Goal: Transaction & Acquisition: Purchase product/service

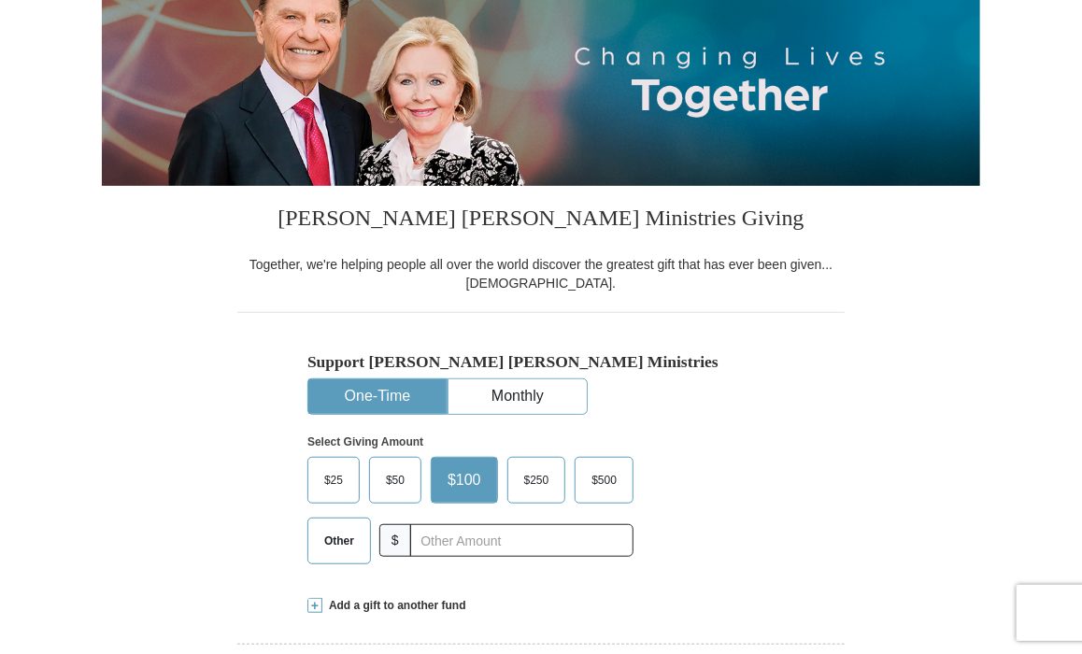
scroll to position [239, 0]
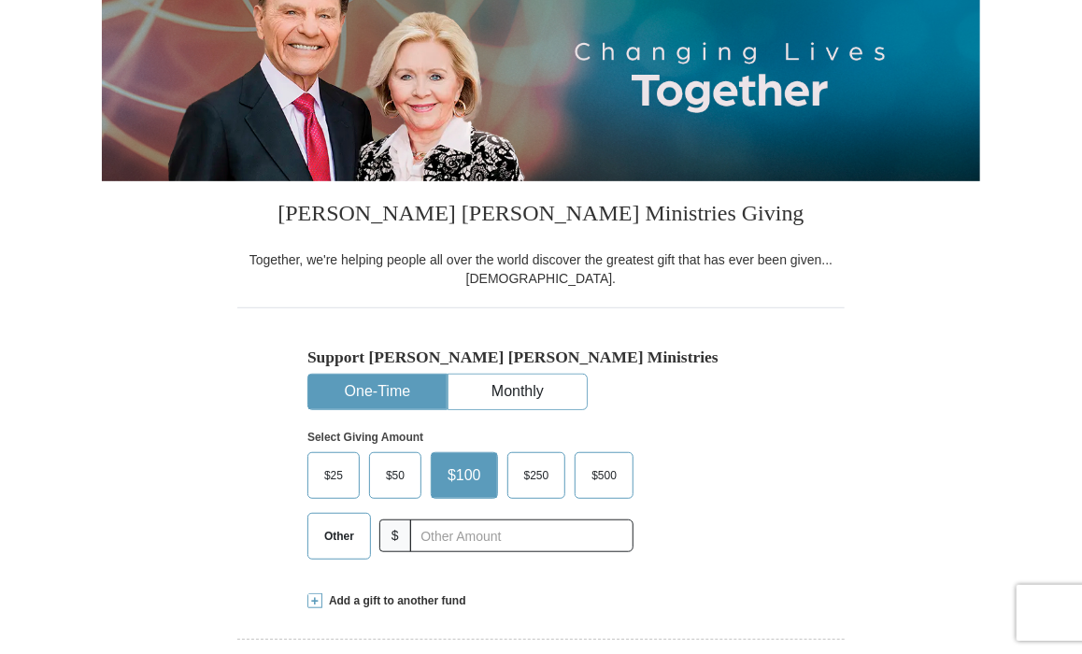
click at [335, 530] on span "Other" at bounding box center [339, 536] width 49 height 28
click at [0, 0] on input "Other" at bounding box center [0, 0] width 0 height 0
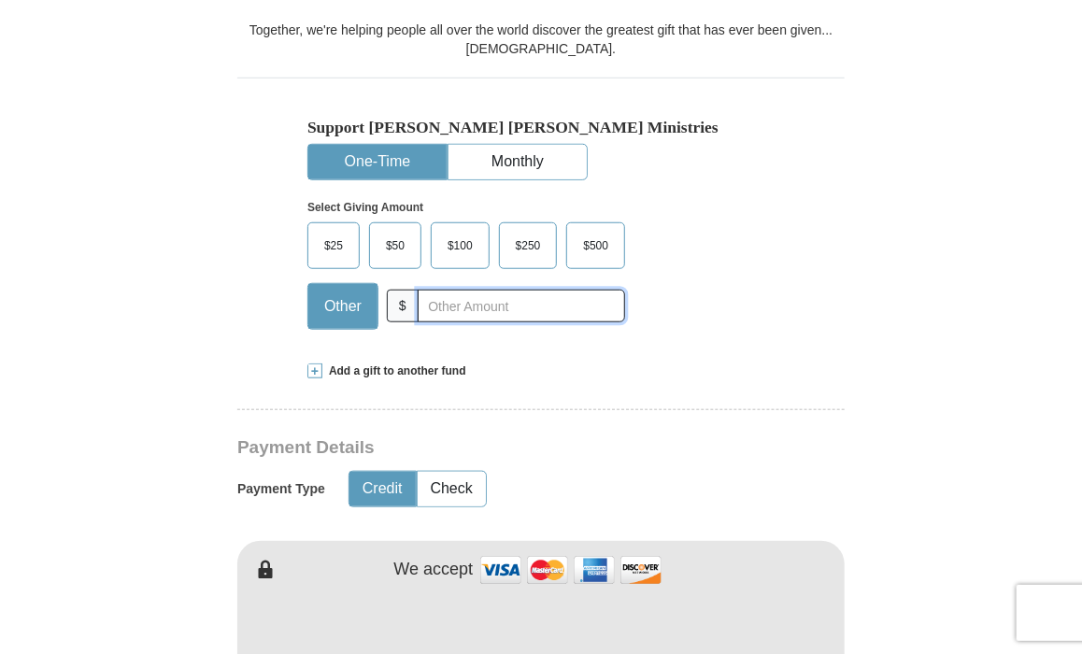
scroll to position [474, 0]
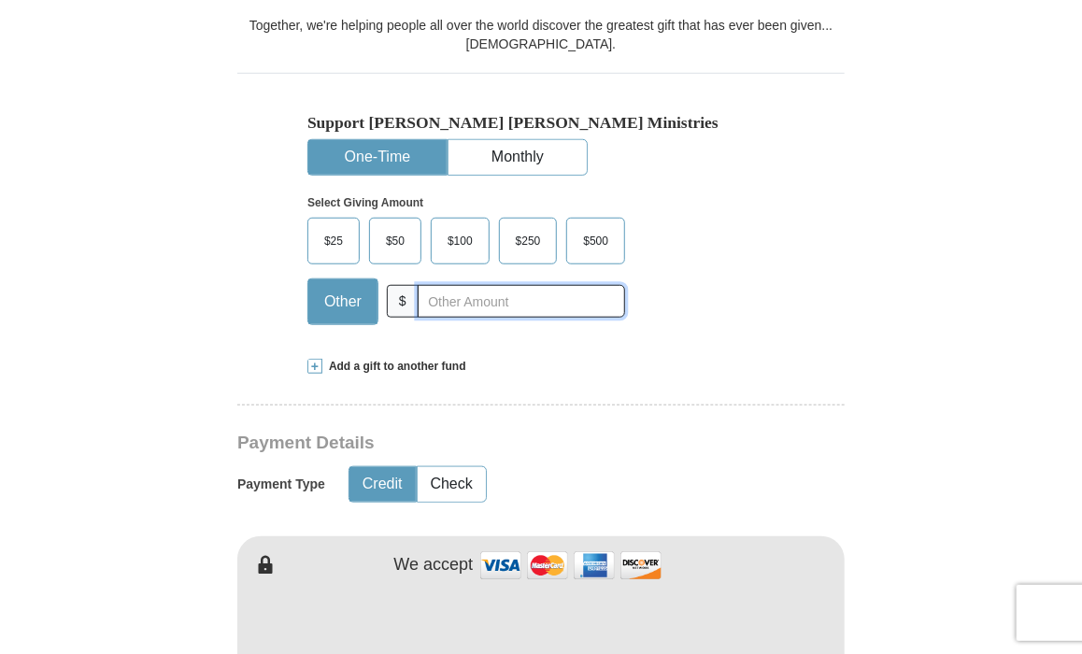
click at [441, 287] on input "text" at bounding box center [521, 301] width 207 height 33
type input "275.00"
click at [371, 481] on button "Credit" at bounding box center [382, 484] width 66 height 35
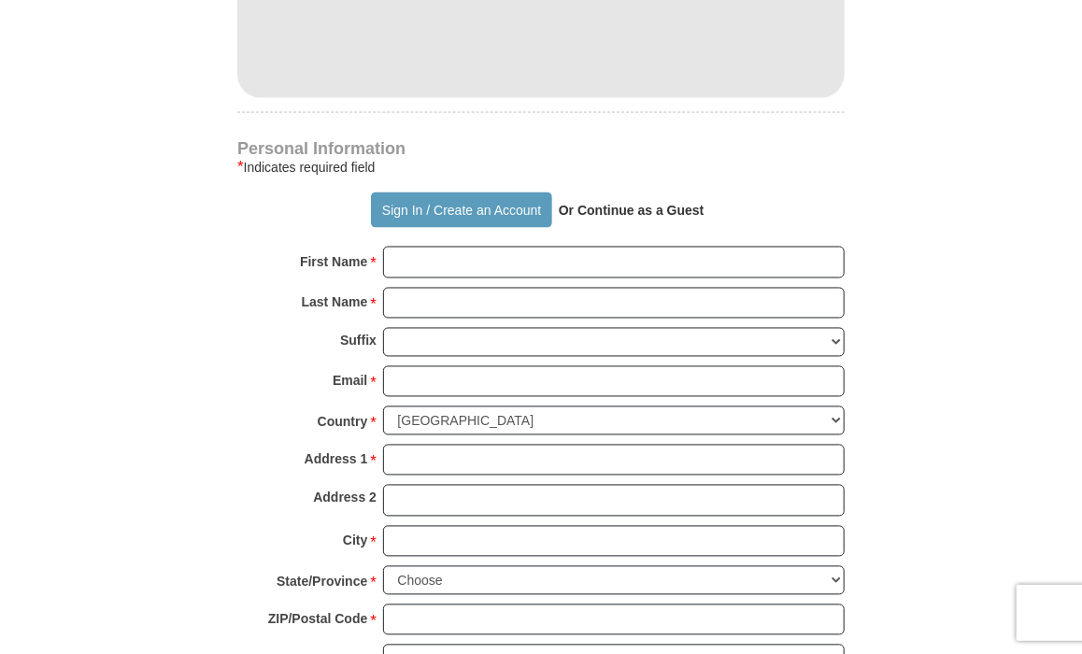
scroll to position [1143, 0]
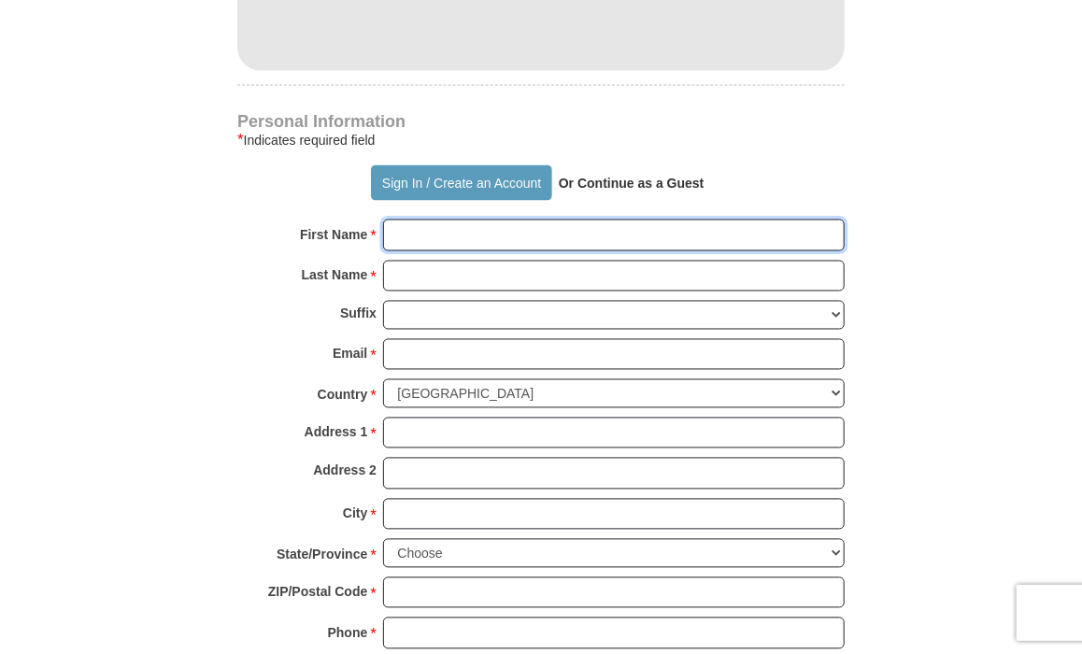
click at [449, 242] on input "First Name *" at bounding box center [614, 236] width 462 height 32
type input "[PERSON_NAME]"
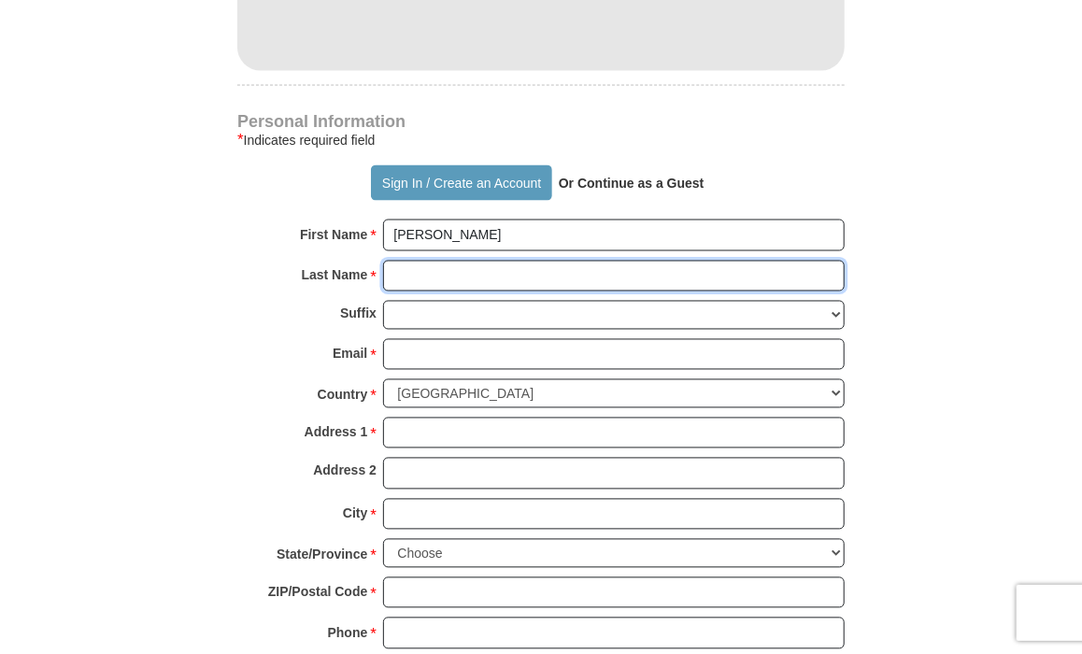
click at [407, 268] on input "Last Name *" at bounding box center [614, 277] width 462 height 32
type input "[PERSON_NAME]"
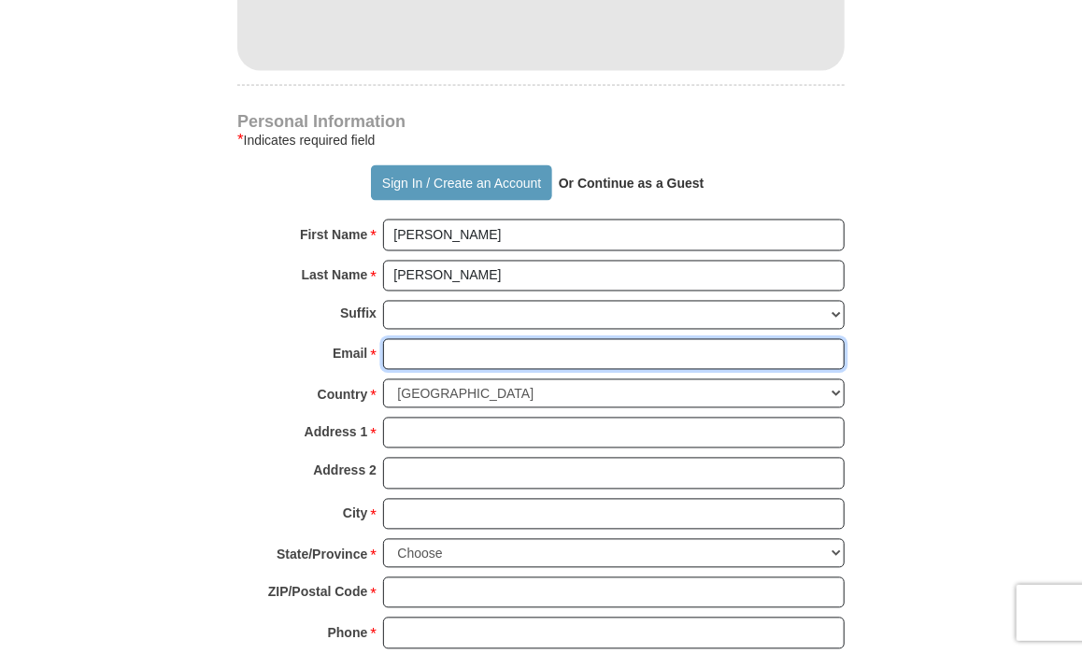
click at [426, 350] on input "Email *" at bounding box center [614, 355] width 462 height 32
type input "[EMAIL_ADDRESS][DOMAIN_NAME]"
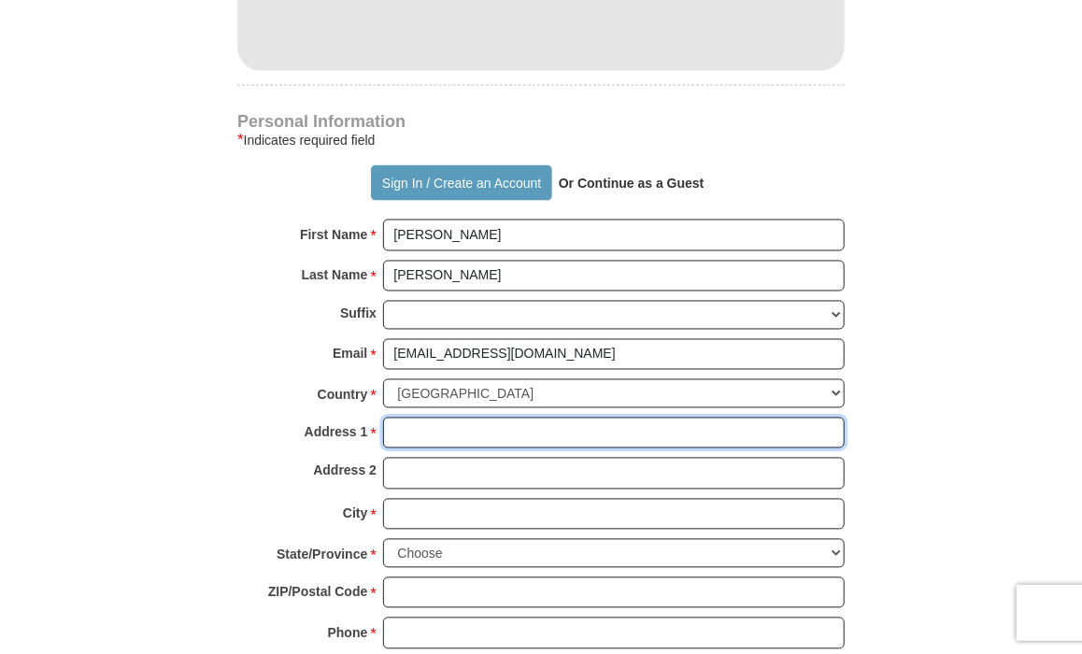
click at [418, 423] on input "Address 1 *" at bounding box center [614, 434] width 462 height 32
type input "[STREET_ADDRESS]"
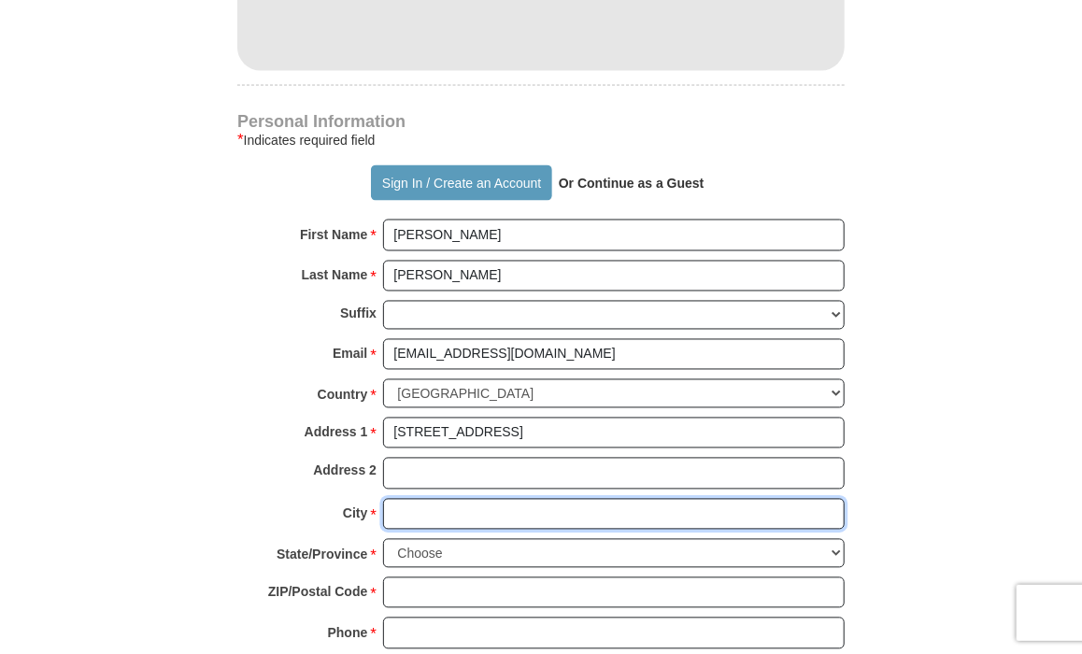
type input "Roswell"
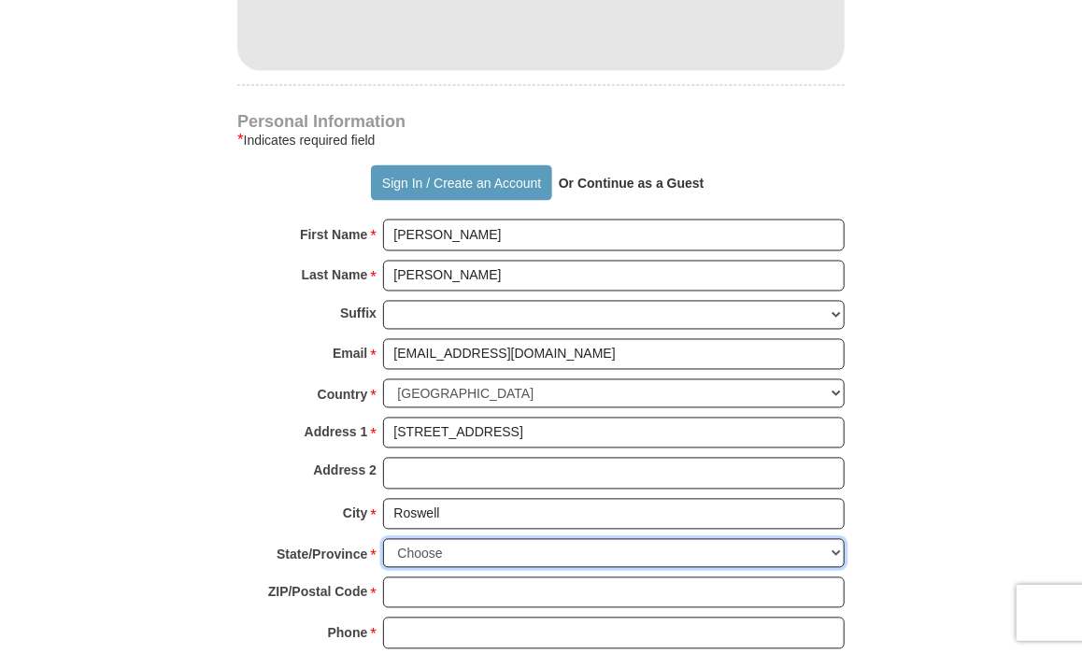
select select "GA"
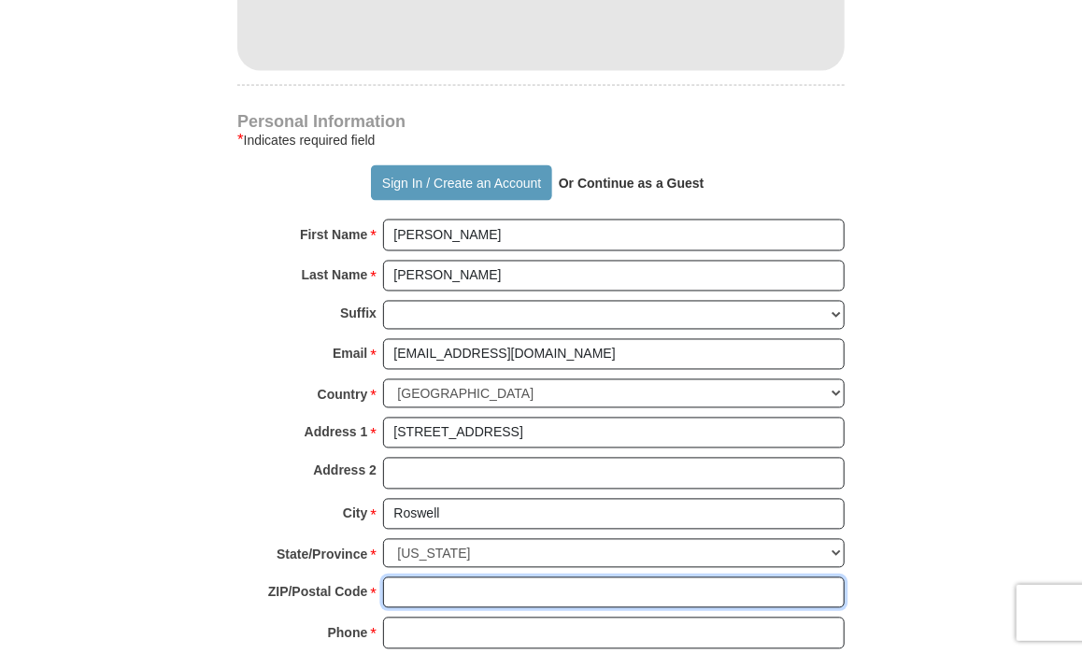
type input "30075"
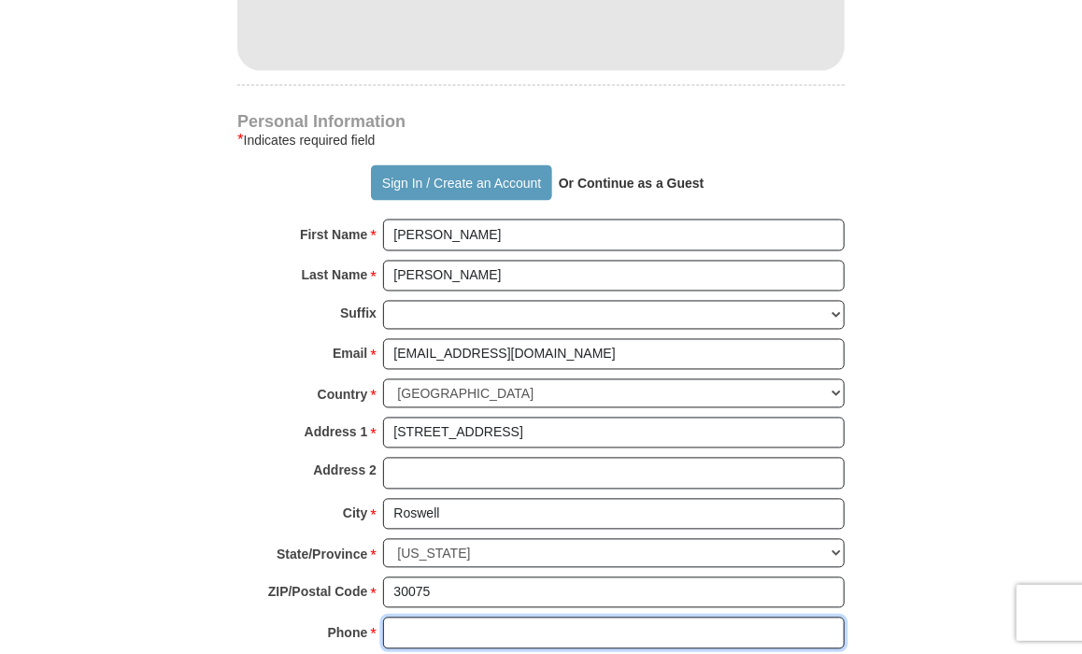
click at [407, 631] on input "Phone * *" at bounding box center [614, 634] width 462 height 32
type input "6785755575"
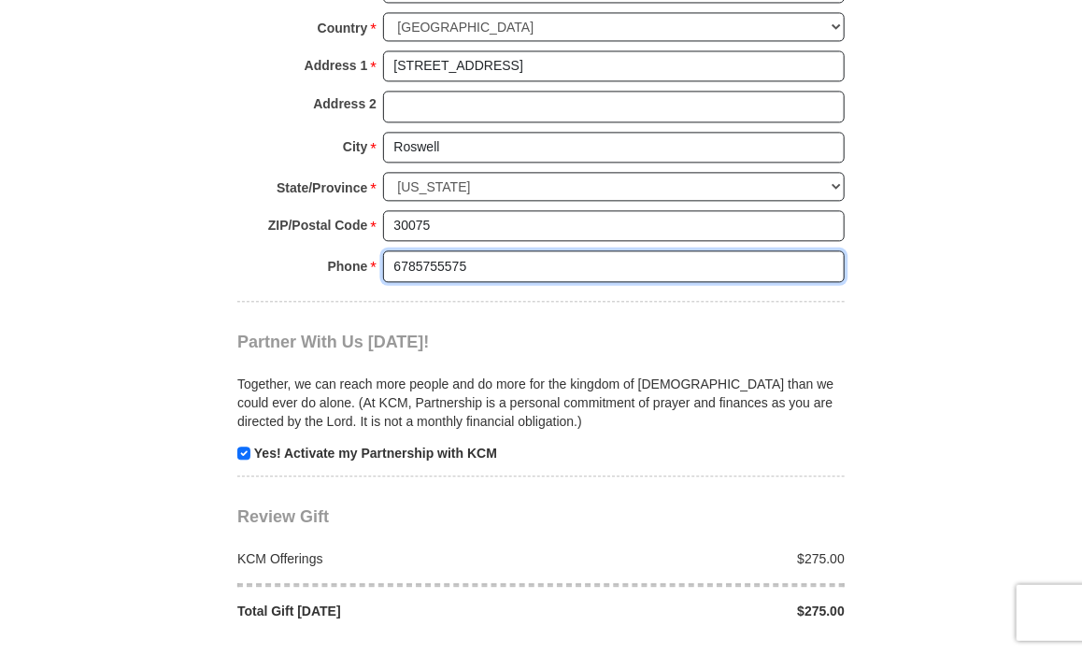
scroll to position [1562, 0]
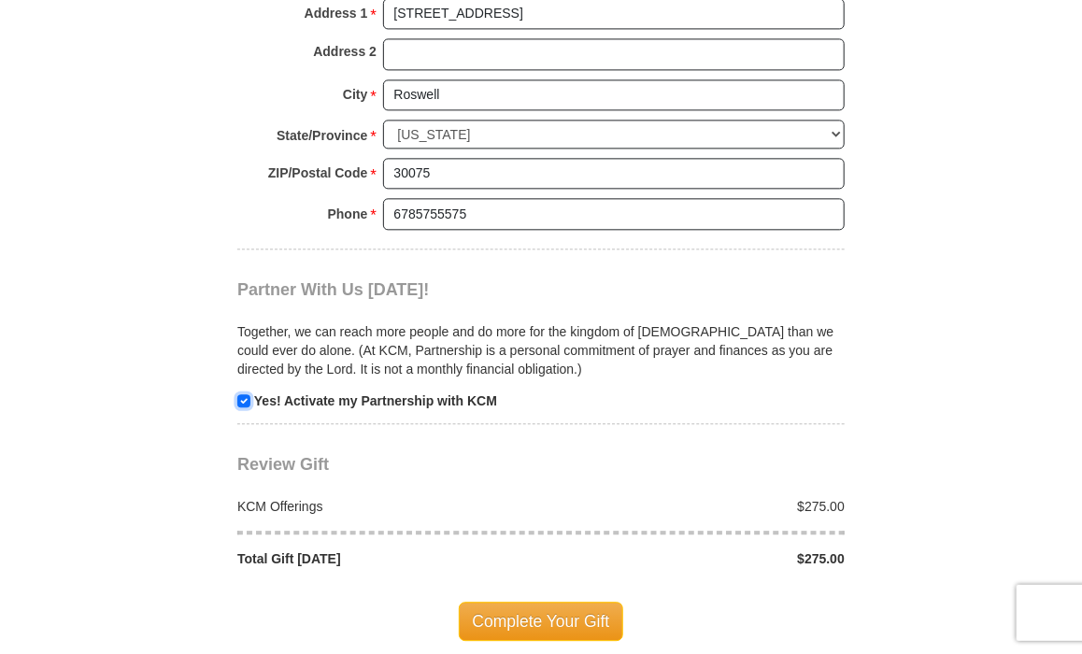
click at [243, 398] on input "checkbox" at bounding box center [243, 400] width 13 height 13
checkbox input "false"
click at [548, 606] on span "Complete Your Gift" at bounding box center [541, 621] width 165 height 39
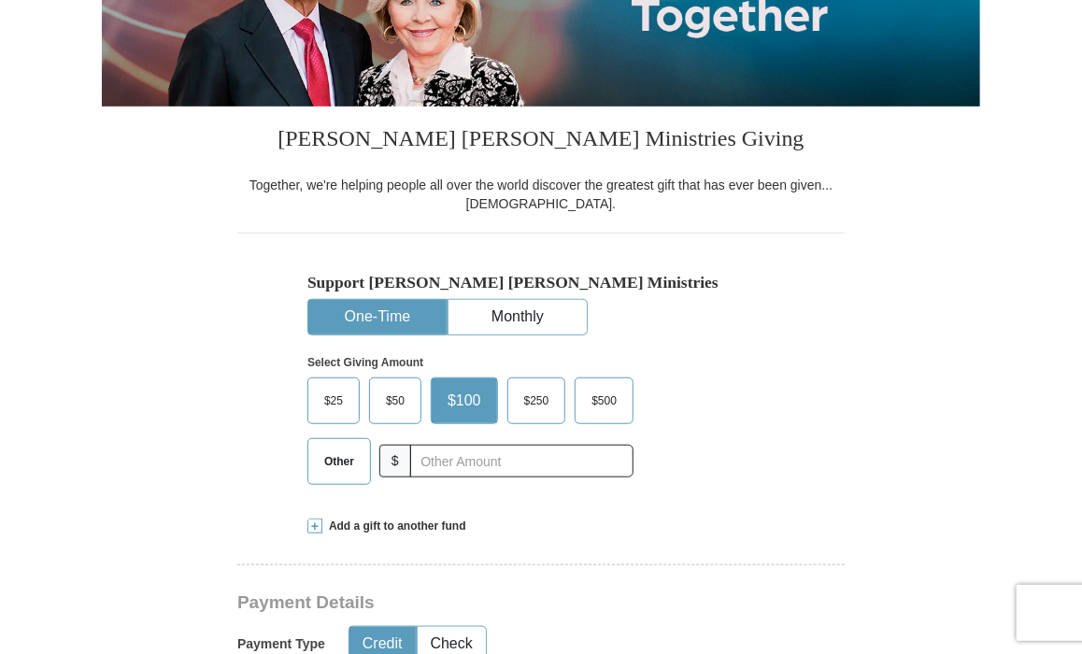
scroll to position [425, 0]
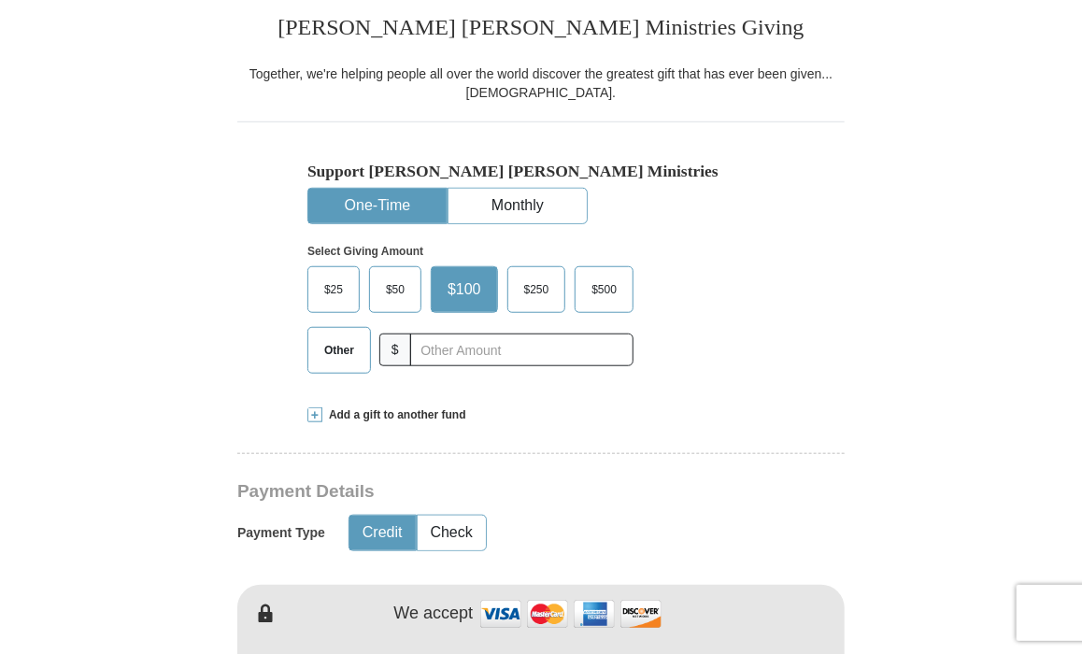
click at [329, 350] on span "Other" at bounding box center [339, 350] width 49 height 28
click at [0, 0] on input "Other" at bounding box center [0, 0] width 0 height 0
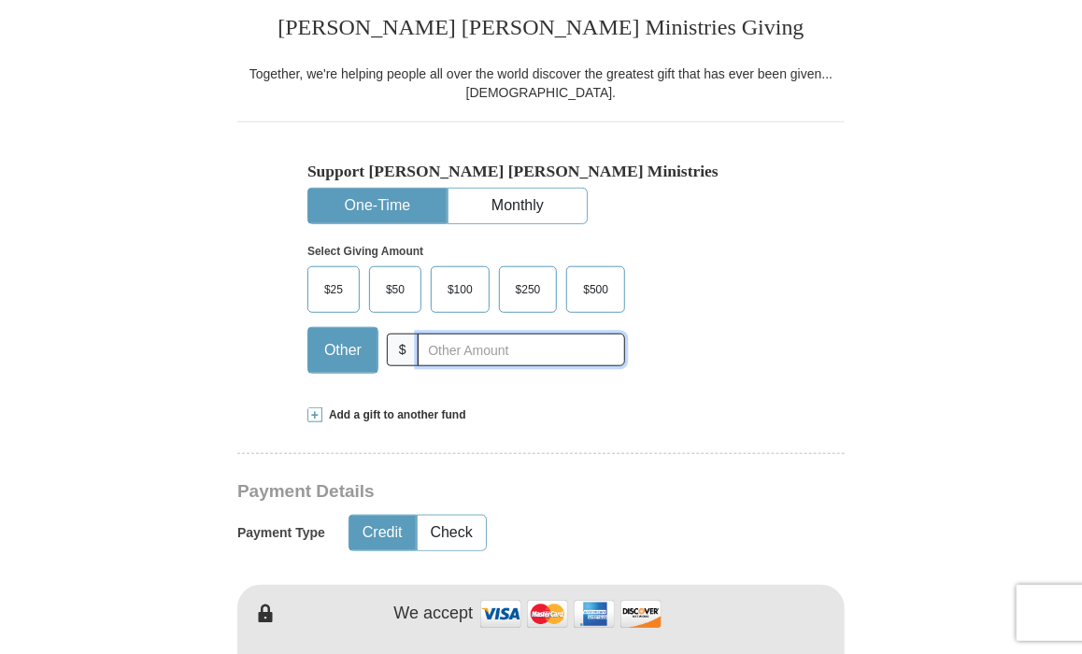
click at [447, 353] on input "text" at bounding box center [521, 350] width 207 height 33
type input "225.00"
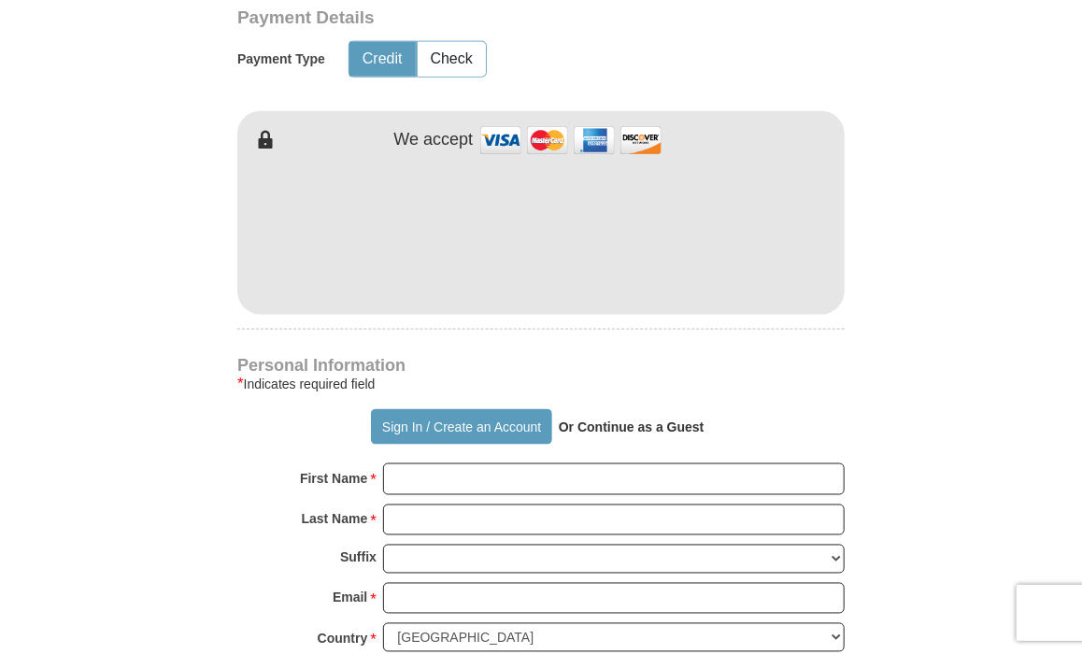
scroll to position [894, 0]
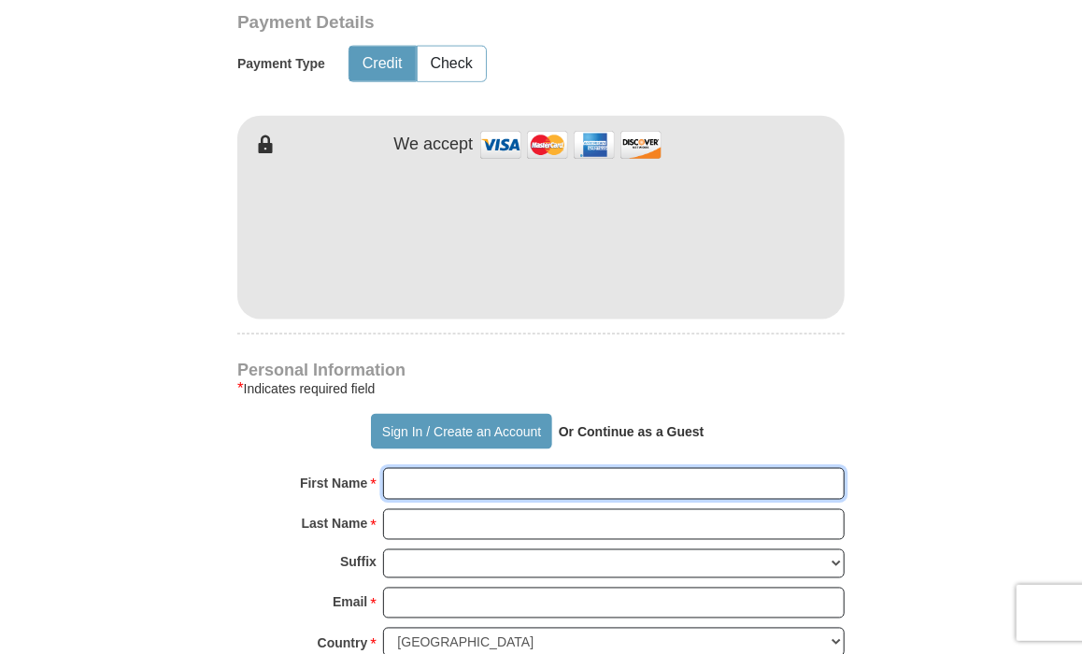
click at [409, 481] on input "First Name *" at bounding box center [614, 484] width 462 height 32
type input "[PERSON_NAME]"
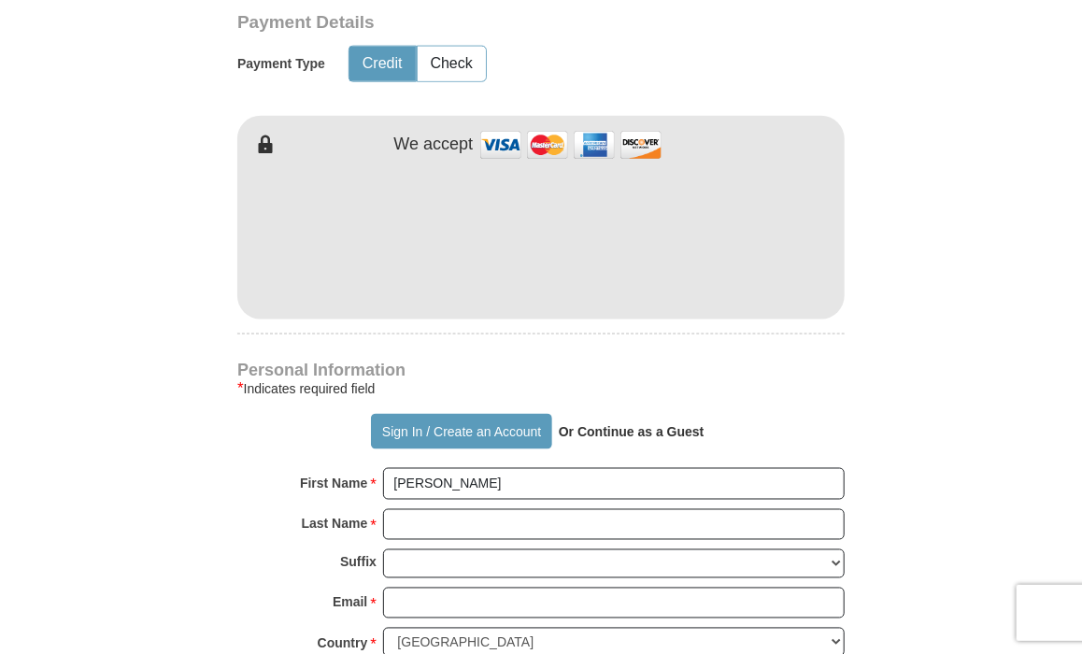
click at [436, 502] on div "First Name * [PERSON_NAME] Please enter First Name" at bounding box center [540, 488] width 607 height 41
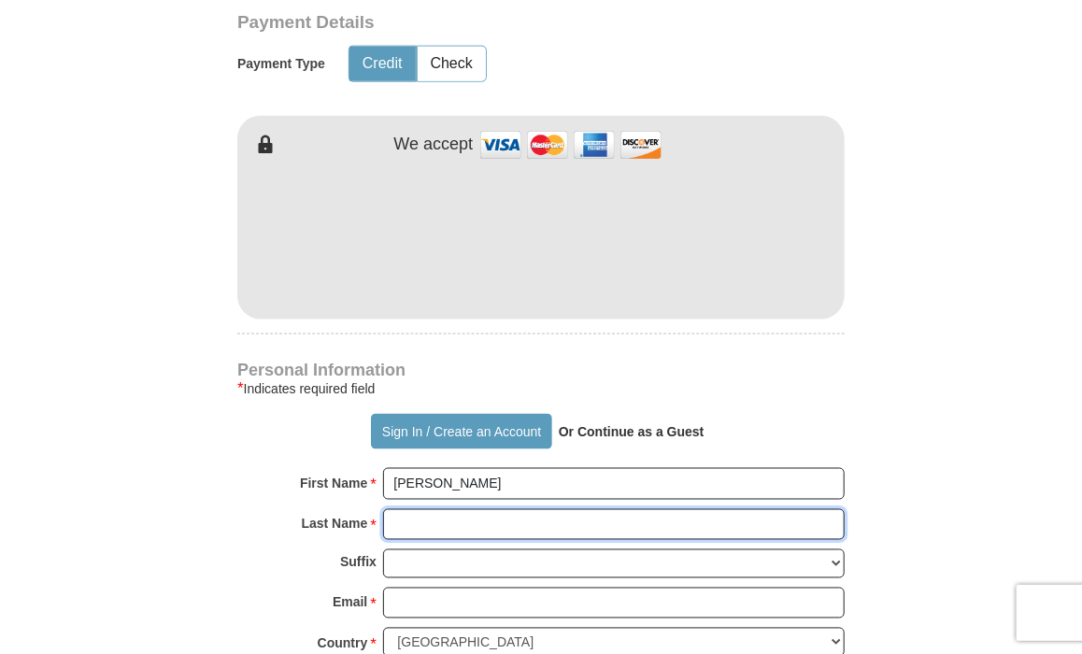
click at [437, 532] on input "Last Name *" at bounding box center [614, 525] width 462 height 32
type input "[PERSON_NAME]"
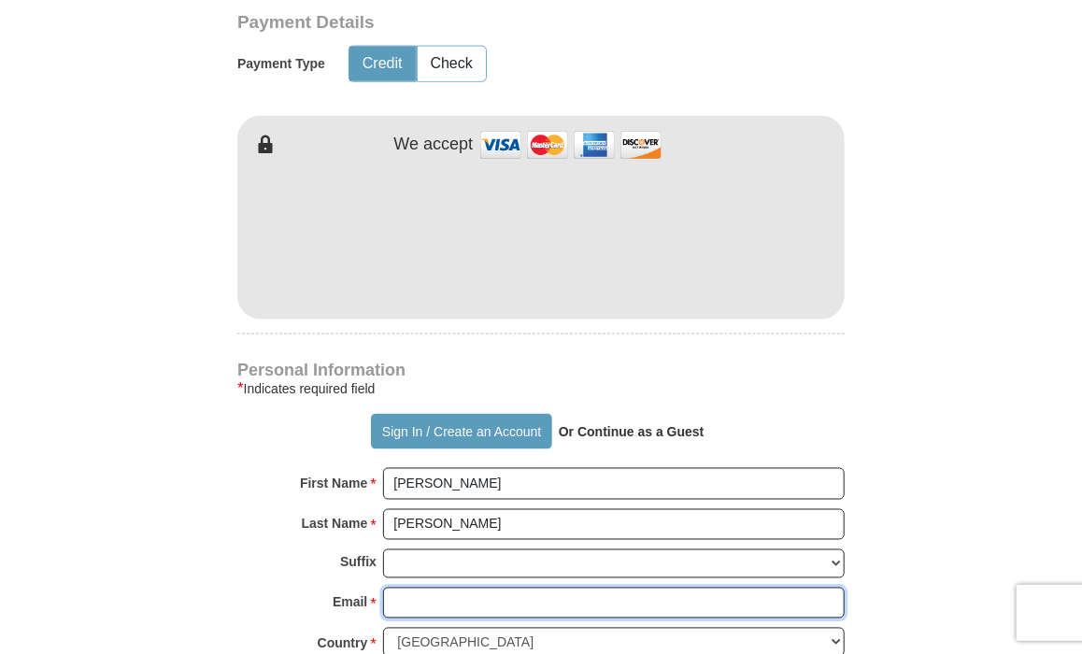
click at [393, 602] on input "Email *" at bounding box center [614, 604] width 462 height 32
type input "[EMAIL_ADDRESS][DOMAIN_NAME]"
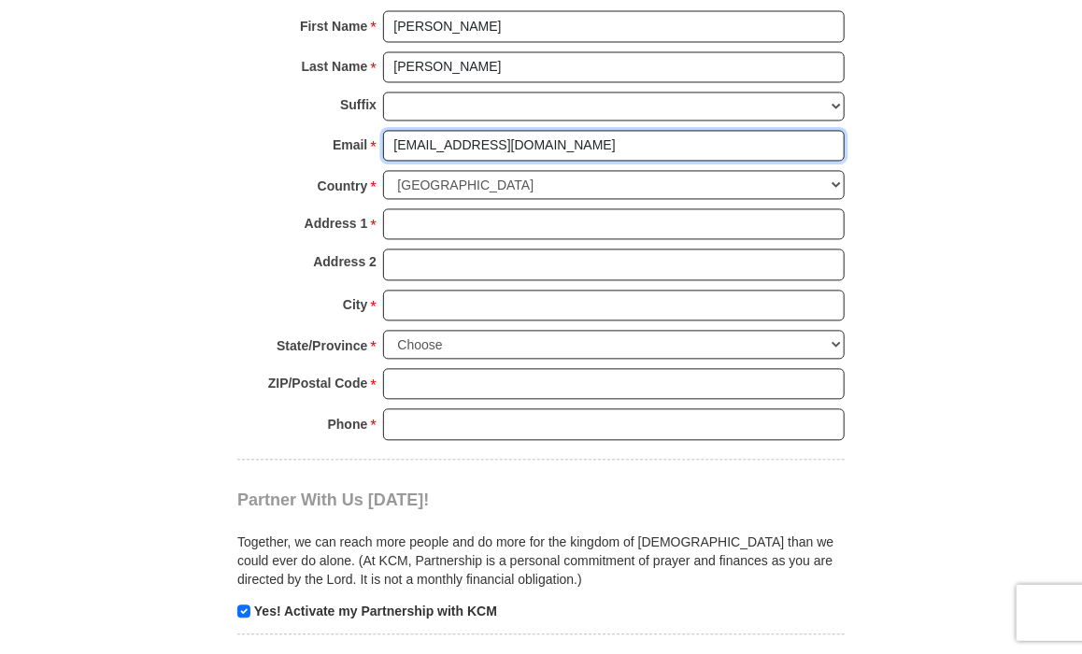
scroll to position [1390, 0]
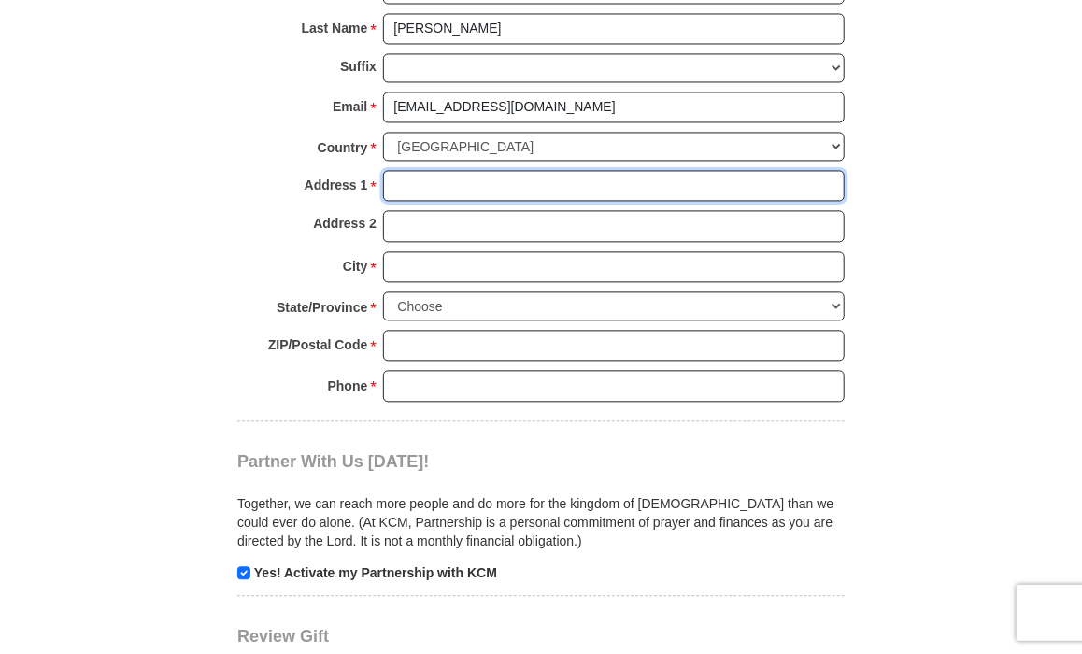
click at [421, 193] on input "Address 1 *" at bounding box center [614, 186] width 462 height 32
type input "[STREET_ADDRESS]"
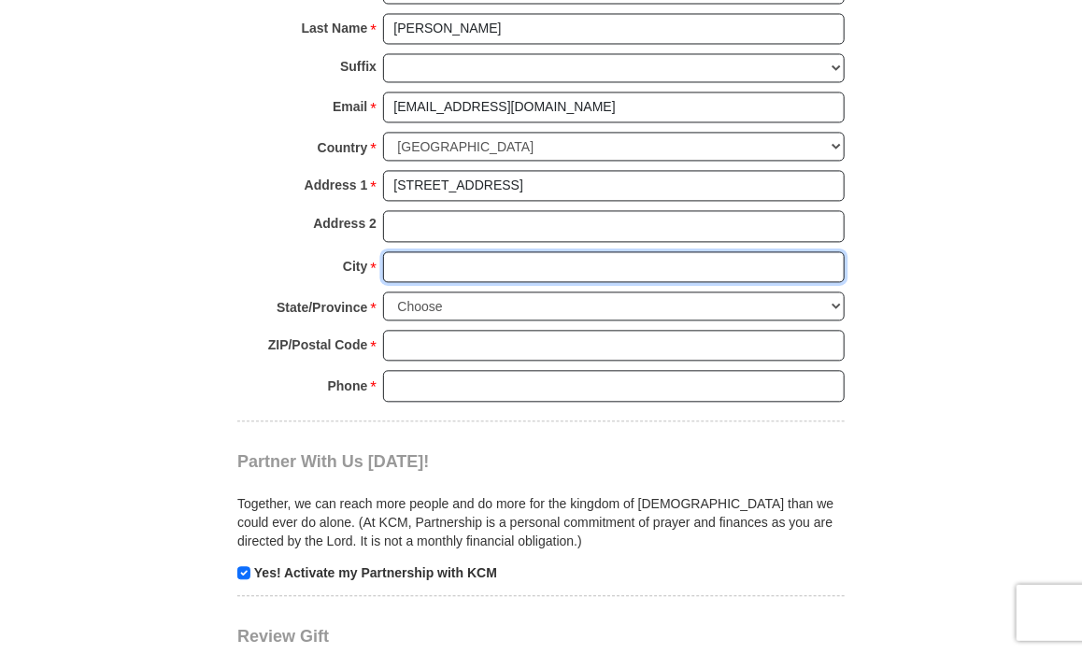
type input "Roswell"
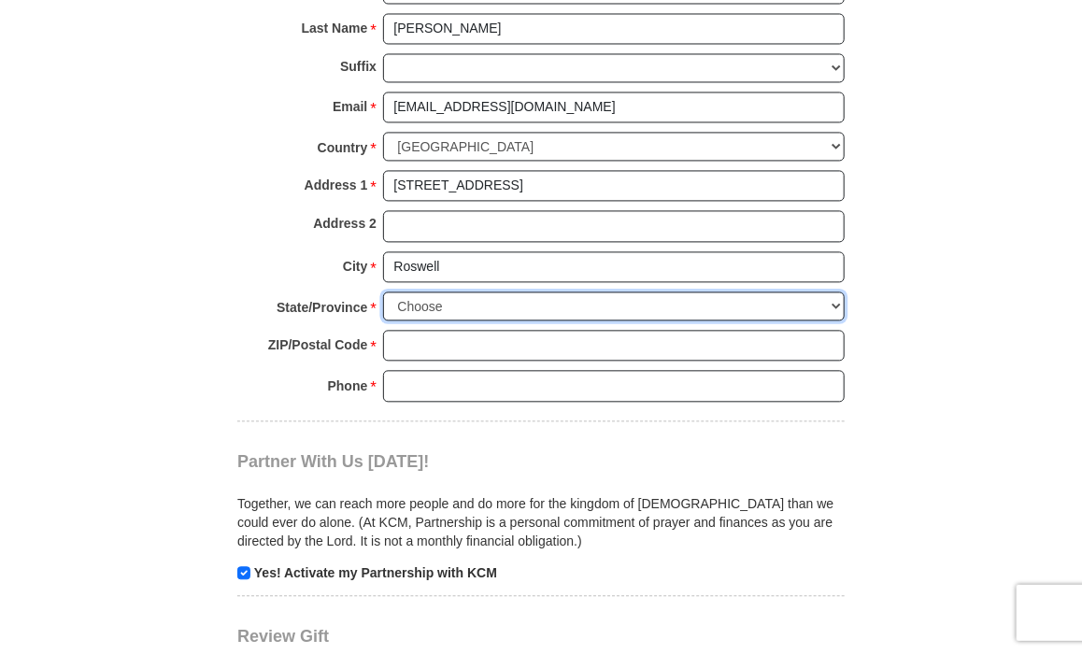
select select "GA"
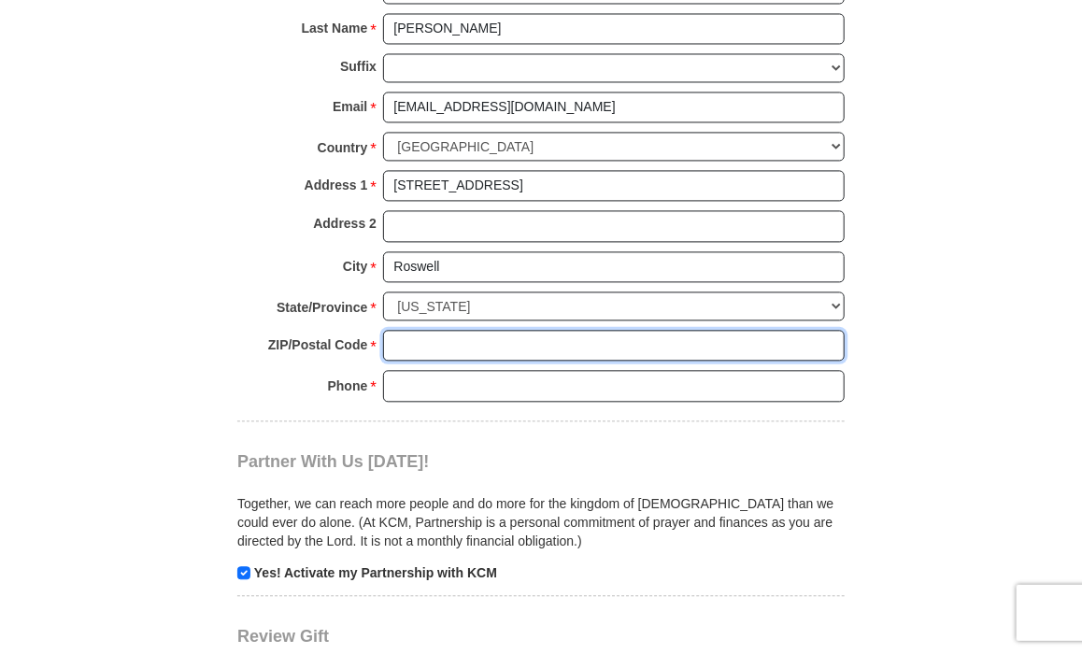
type input "30075"
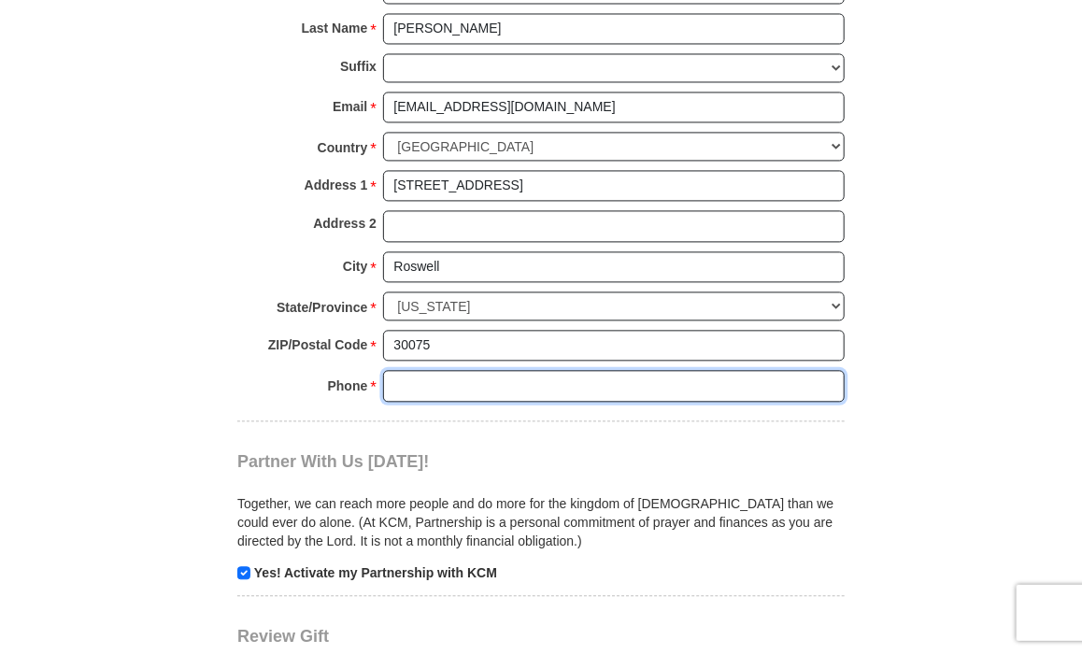
click at [422, 376] on input "Phone * *" at bounding box center [614, 386] width 462 height 32
type input "6785755575"
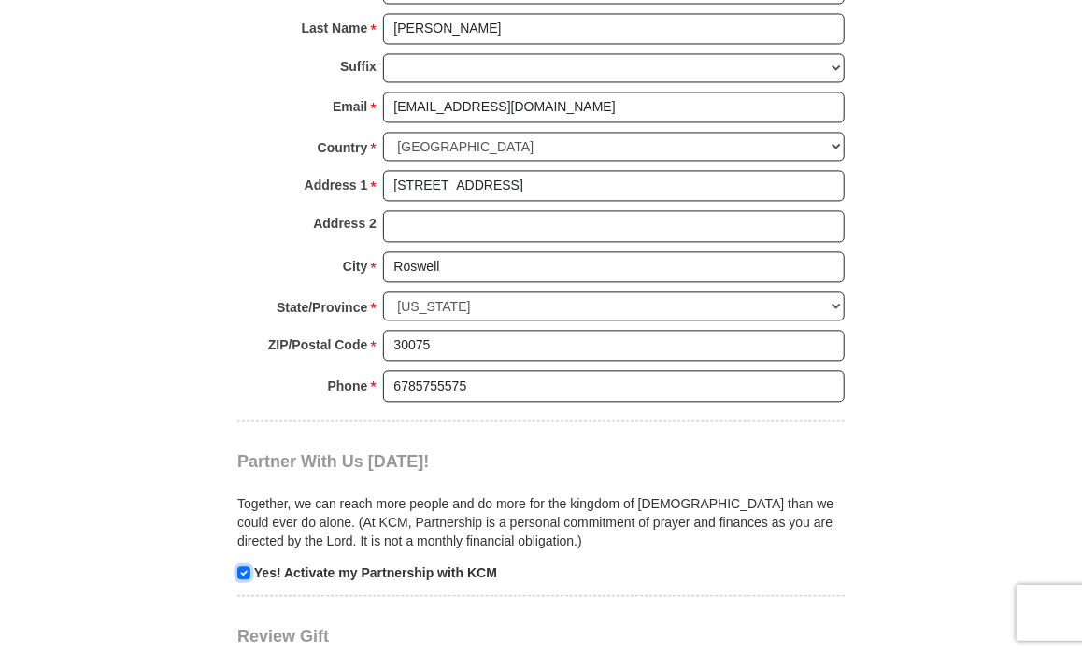
click at [246, 568] on input "checkbox" at bounding box center [243, 572] width 13 height 13
checkbox input "false"
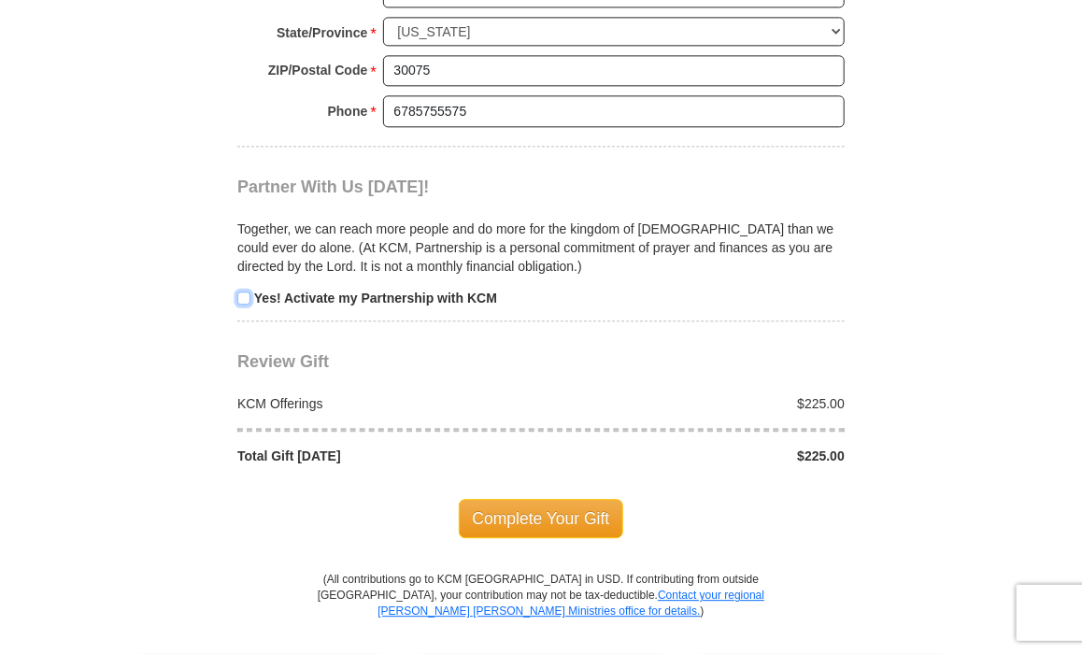
scroll to position [1670, 0]
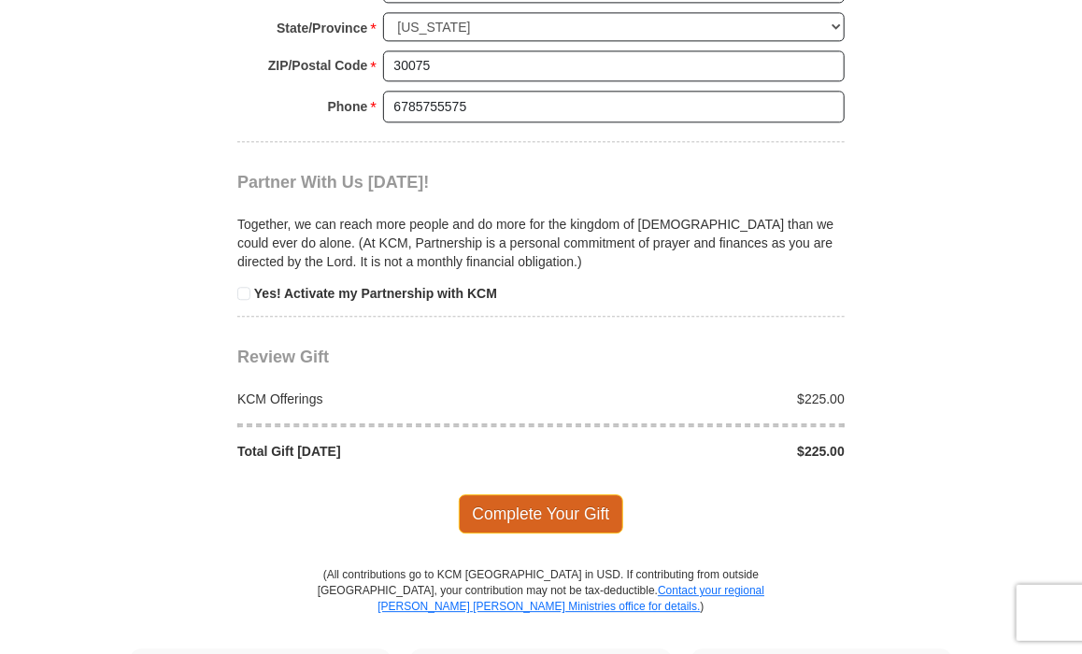
click at [507, 500] on span "Complete Your Gift" at bounding box center [541, 513] width 165 height 39
